Goal: Information Seeking & Learning: Learn about a topic

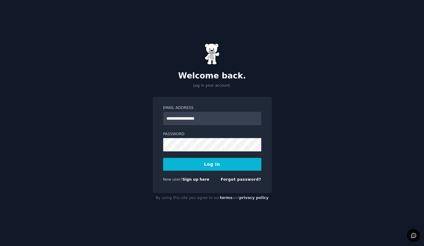
type input "**********"
click at [208, 167] on button "Log In" at bounding box center [212, 164] width 98 height 13
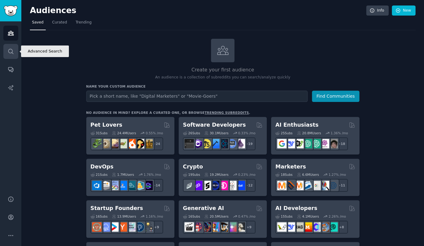
click at [14, 55] on link "Search" at bounding box center [10, 51] width 15 height 15
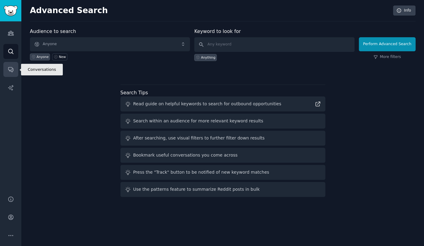
click at [16, 66] on link "Conversations" at bounding box center [10, 69] width 15 height 15
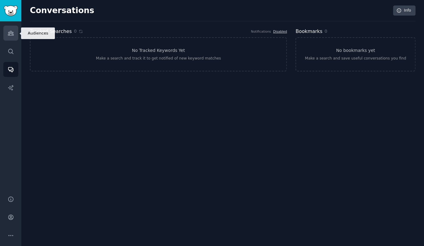
click at [8, 31] on icon "Sidebar" at bounding box center [11, 33] width 6 height 6
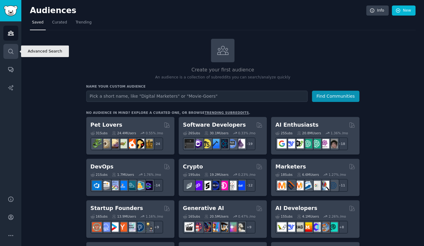
click at [12, 54] on icon "Sidebar" at bounding box center [11, 51] width 6 height 6
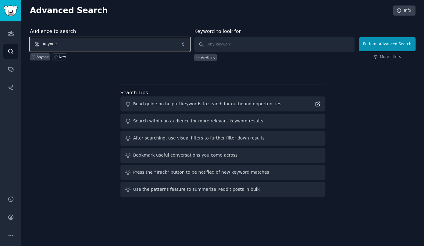
click at [88, 42] on span "Anyone" at bounding box center [110, 44] width 160 height 14
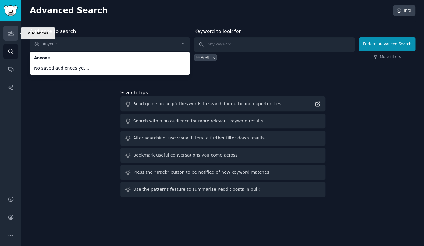
click at [14, 36] on link "Audiences" at bounding box center [10, 33] width 15 height 15
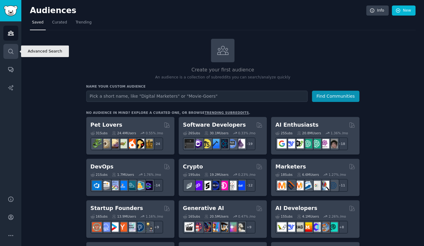
click at [12, 52] on icon "Sidebar" at bounding box center [10, 51] width 5 height 5
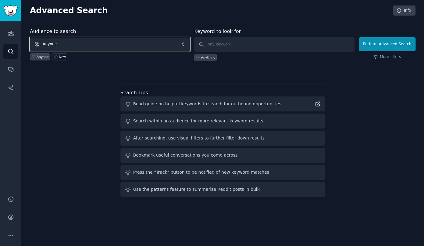
click at [133, 45] on span "Anyone" at bounding box center [110, 44] width 160 height 14
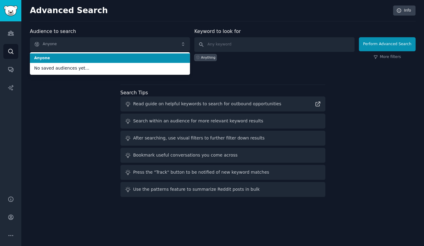
click at [132, 29] on div "Audience to search Anyone Anyone No saved audiences yet... Anyone New" at bounding box center [110, 44] width 160 height 33
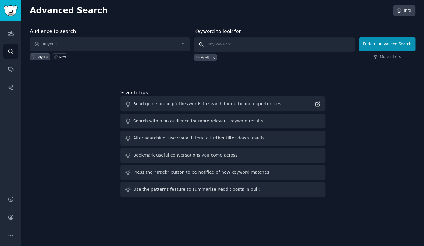
click at [209, 42] on input "text" at bounding box center [274, 44] width 160 height 15
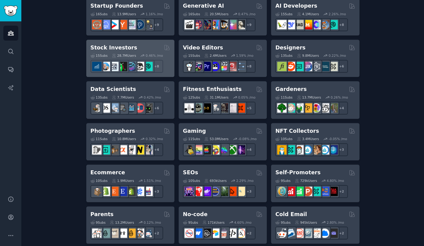
scroll to position [237, 0]
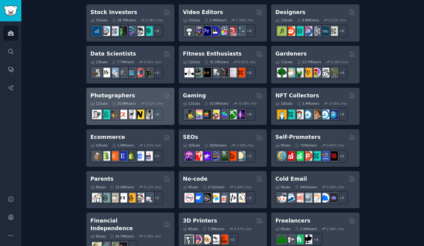
click at [137, 91] on div "Photographers 11 Sub s 10.8M Users 0.32 % /mo r/AnalogCommunity + 4" at bounding box center [130, 105] width 88 height 37
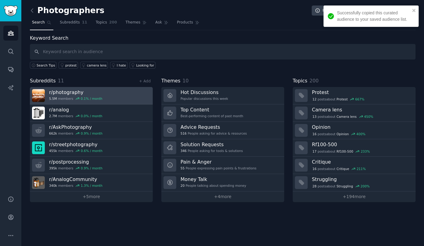
click at [99, 90] on h3 "r/ photography" at bounding box center [75, 92] width 53 height 6
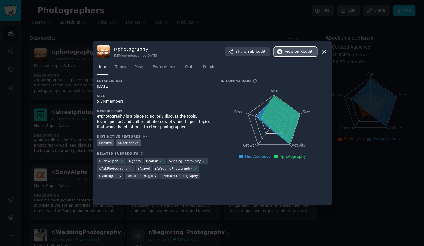
click at [302, 51] on span "on Reddit" at bounding box center [303, 51] width 18 height 5
click at [86, 81] on div at bounding box center [212, 123] width 424 height 246
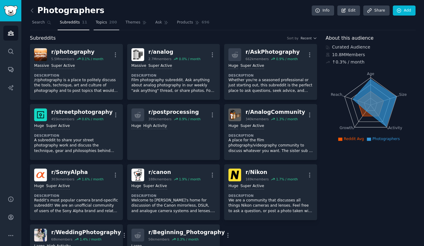
click at [111, 24] on span "200" at bounding box center [113, 22] width 8 height 5
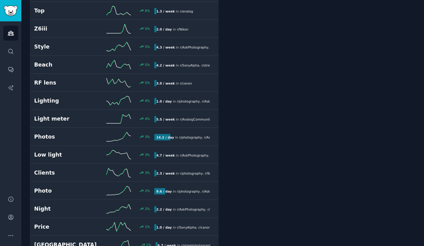
scroll to position [906, 0]
